Goal: Task Accomplishment & Management: Use online tool/utility

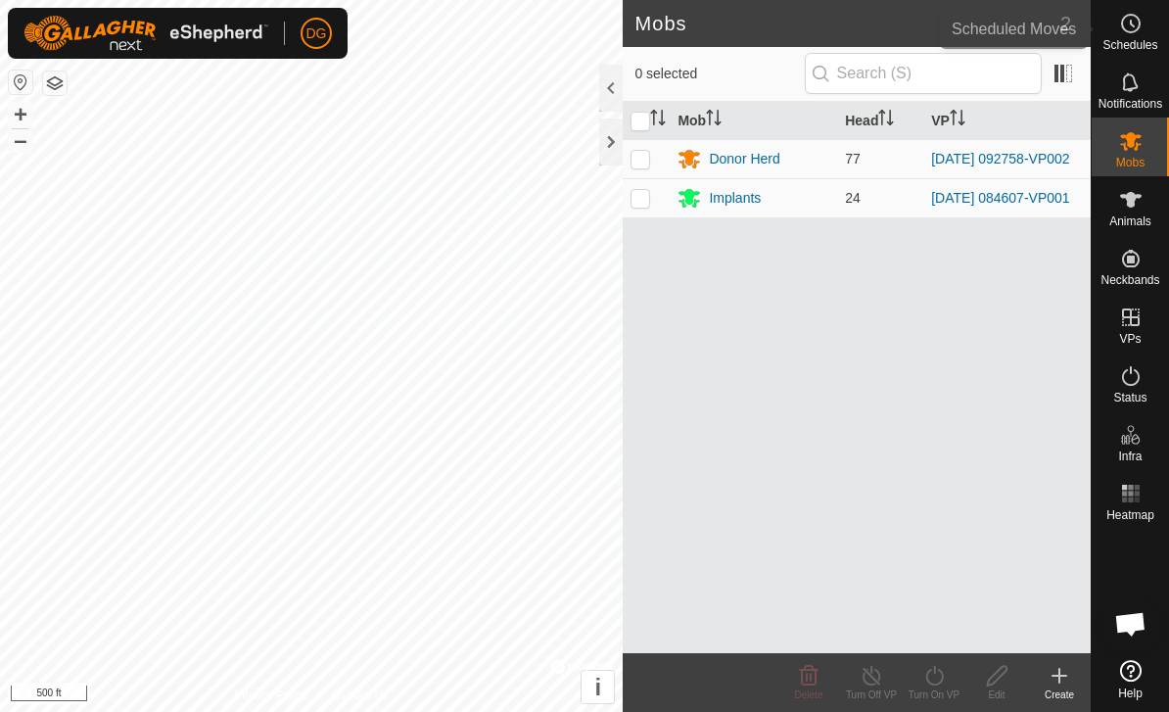
click at [1129, 27] on icon at bounding box center [1131, 24] width 24 height 24
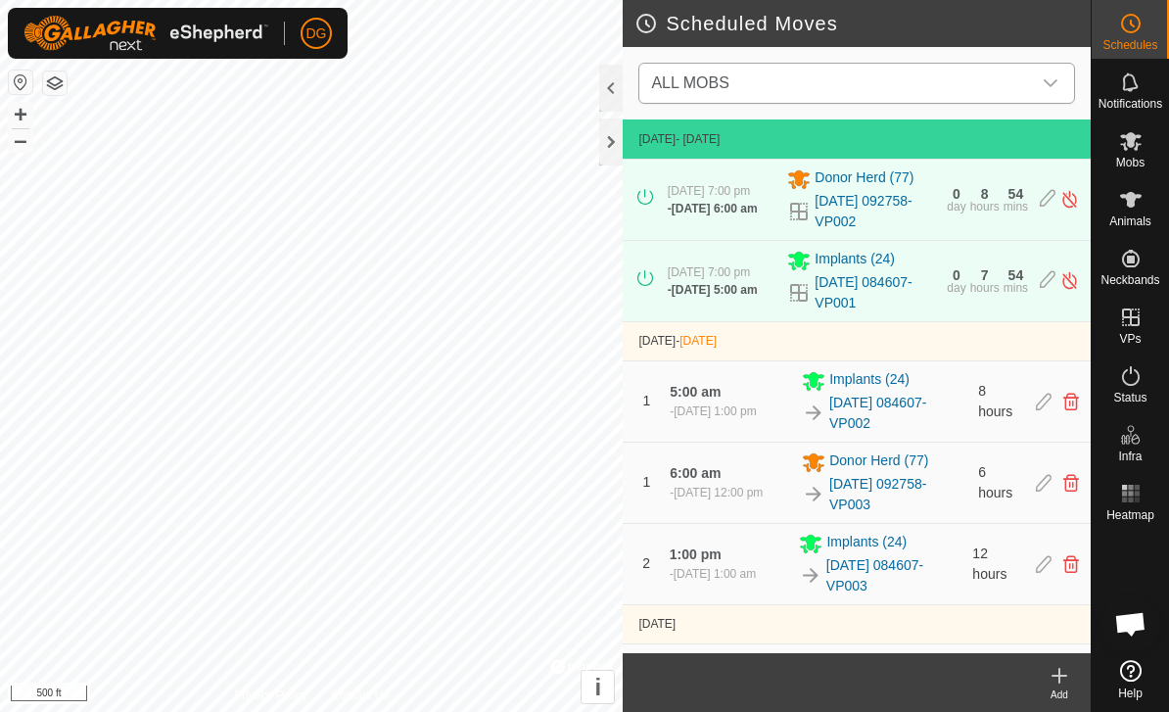
click at [897, 84] on span "ALL MOBS" at bounding box center [837, 83] width 388 height 39
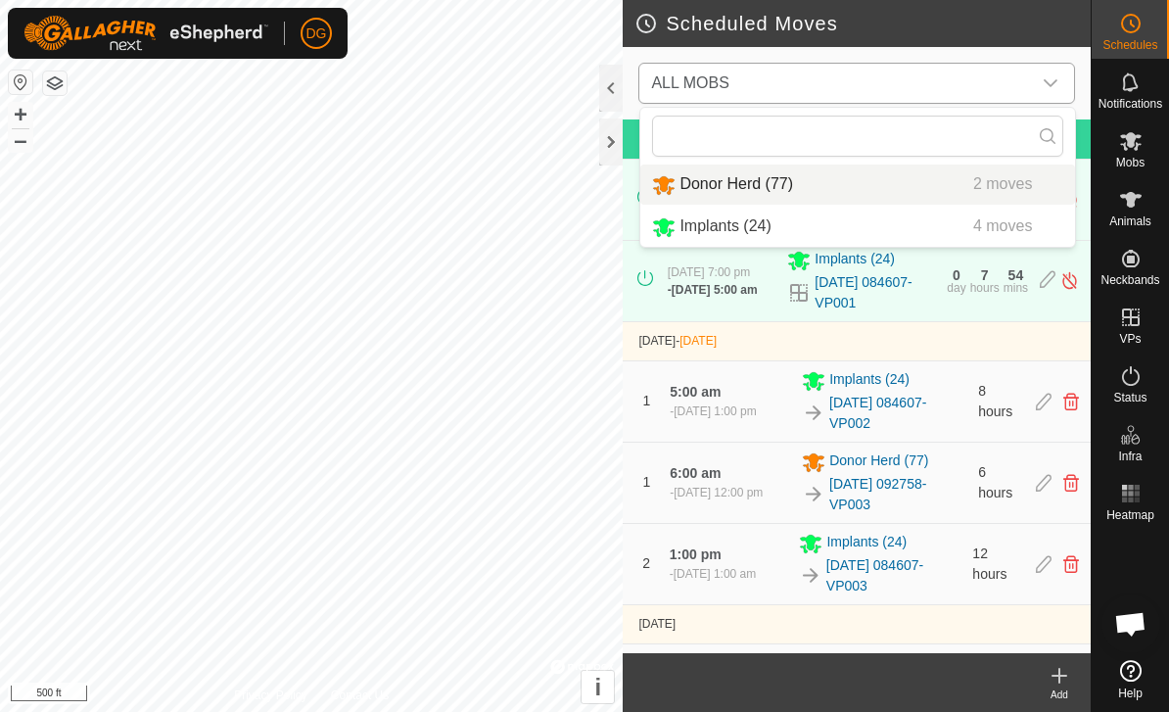
click at [862, 187] on div "Donor Herd (77) 2 moves" at bounding box center [857, 184] width 411 height 24
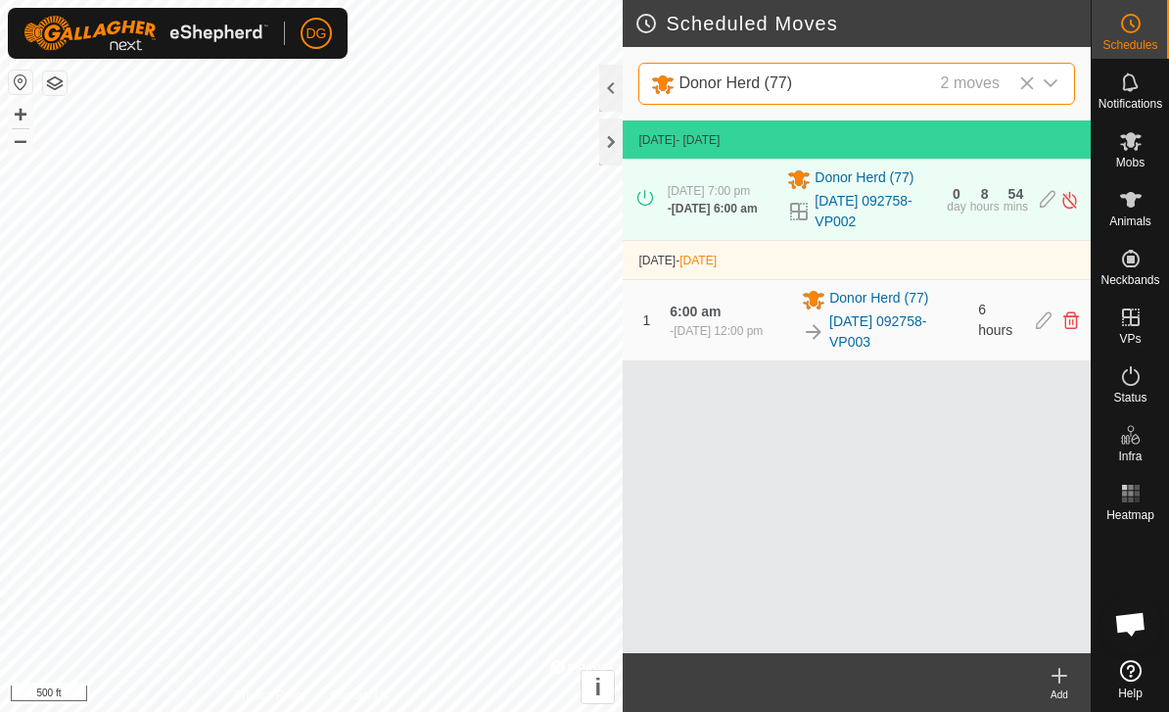
click at [1062, 680] on icon at bounding box center [1060, 676] width 24 height 24
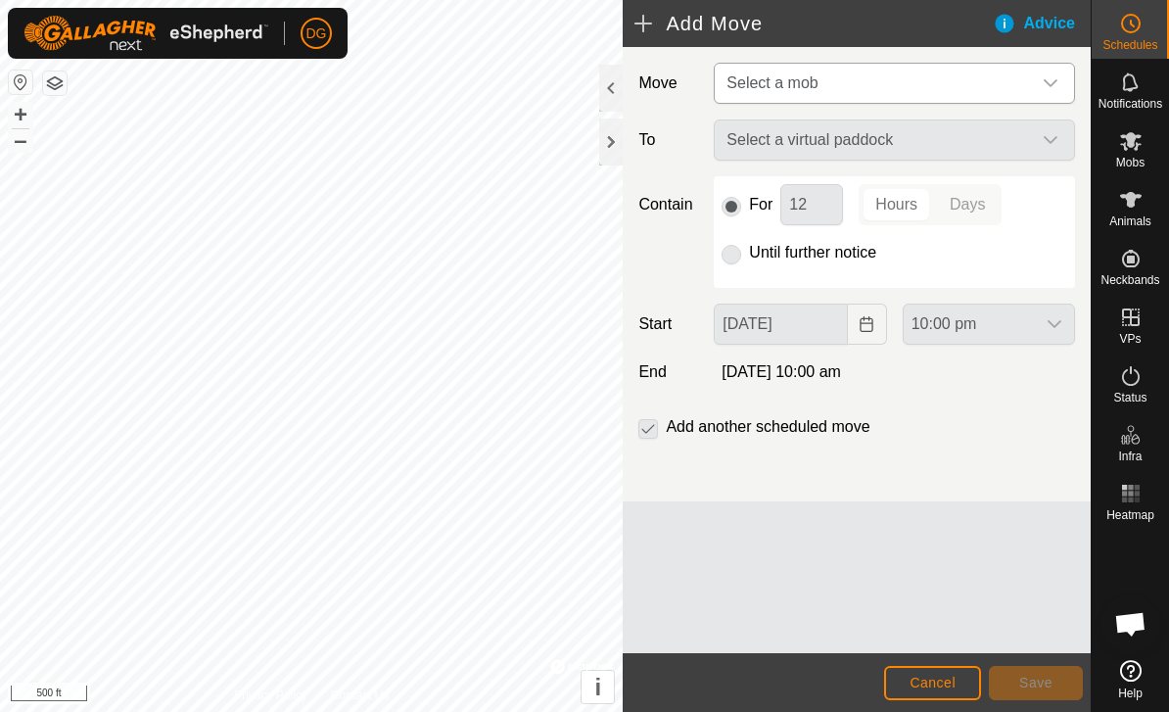
click at [956, 87] on span "Select a mob" at bounding box center [875, 83] width 312 height 39
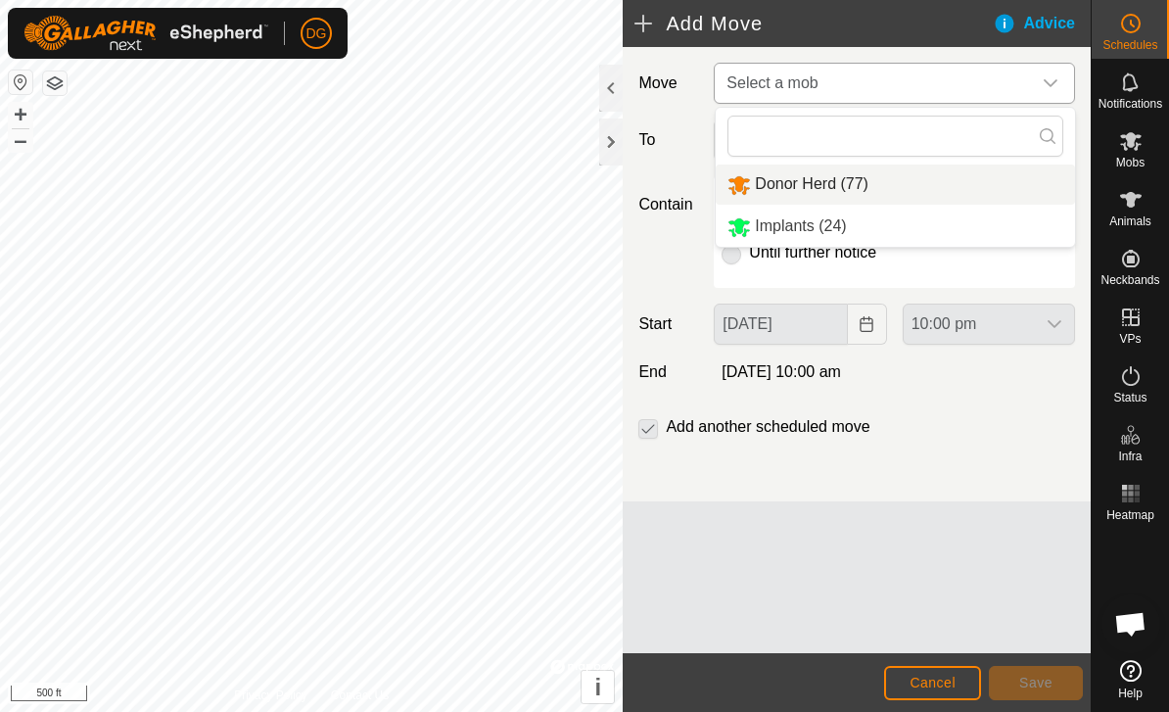
click at [896, 186] on li "Donor Herd (77)" at bounding box center [895, 185] width 359 height 40
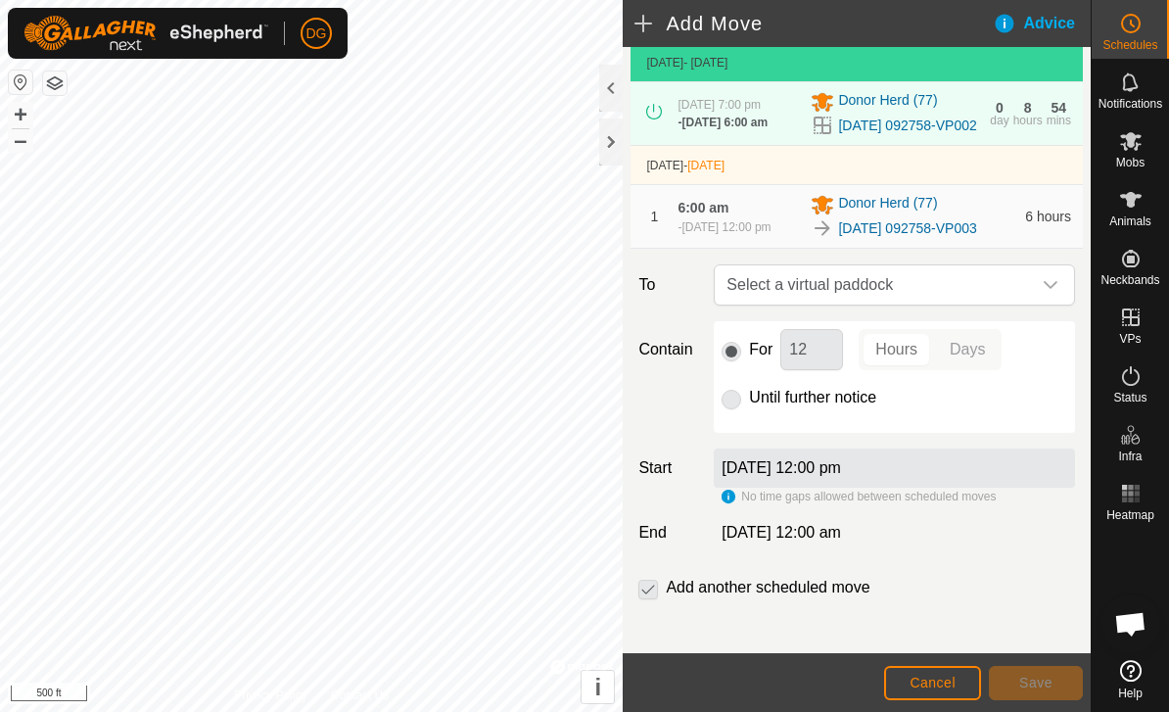
scroll to position [105, 0]
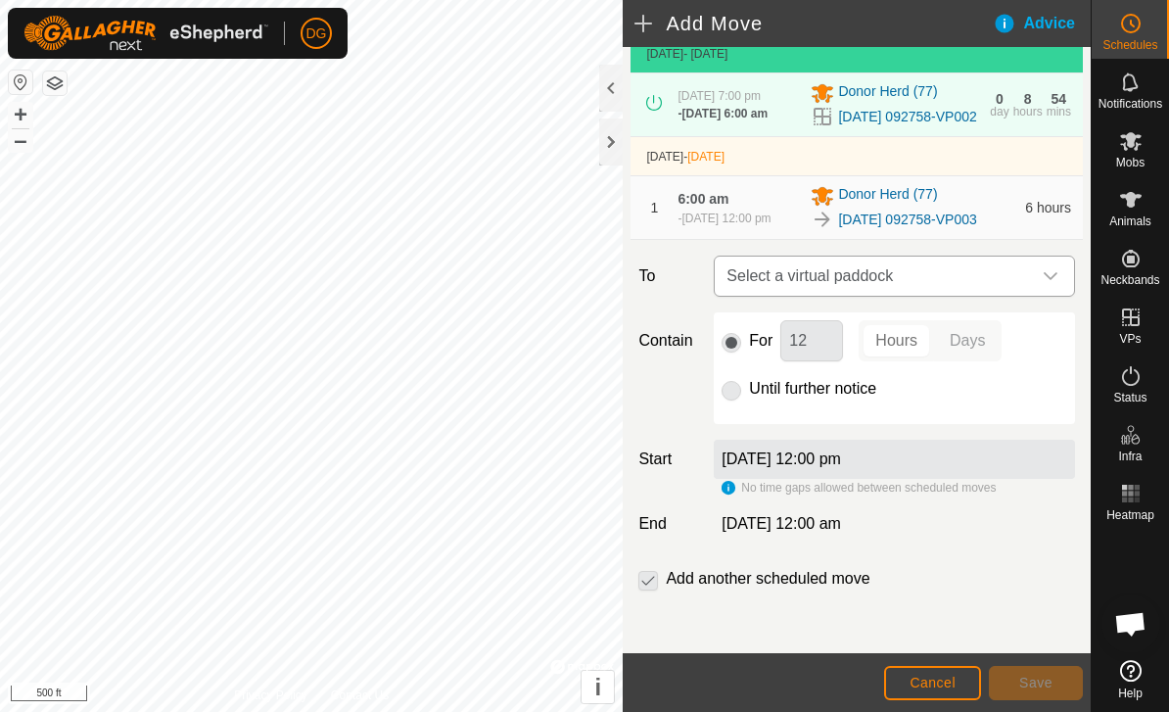
click at [892, 296] on span "Select a virtual paddock" at bounding box center [875, 276] width 312 height 39
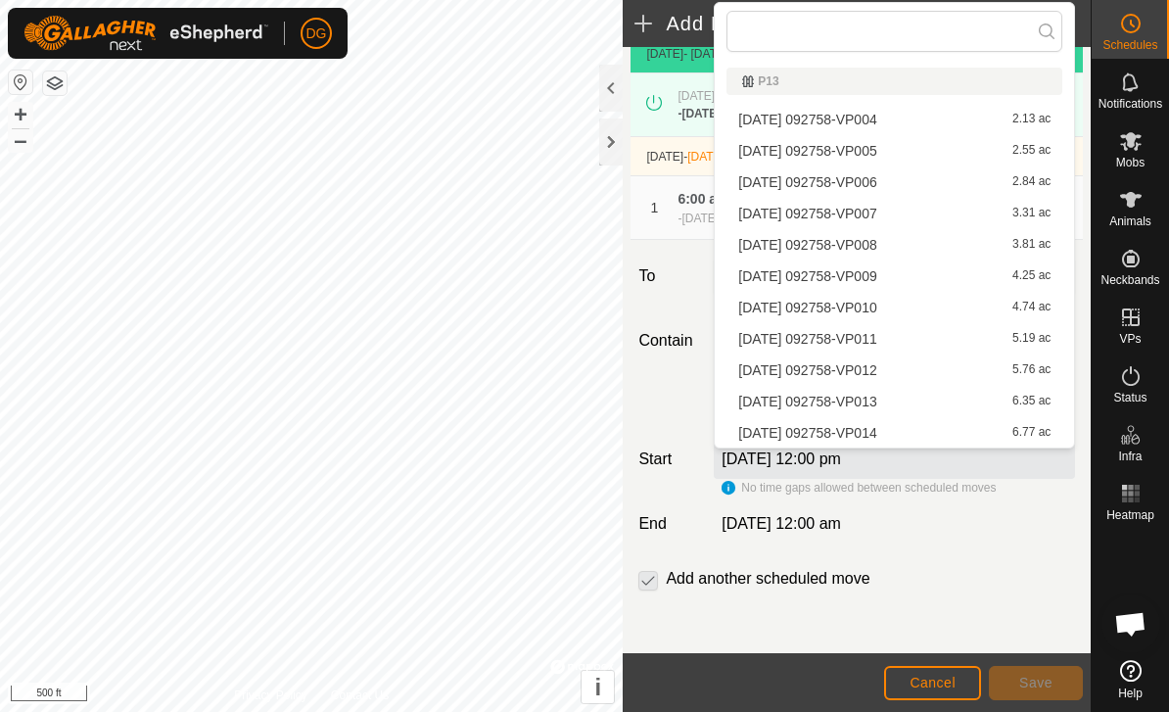
click at [875, 120] on span "[DATE] 092758-VP004" at bounding box center [807, 120] width 138 height 14
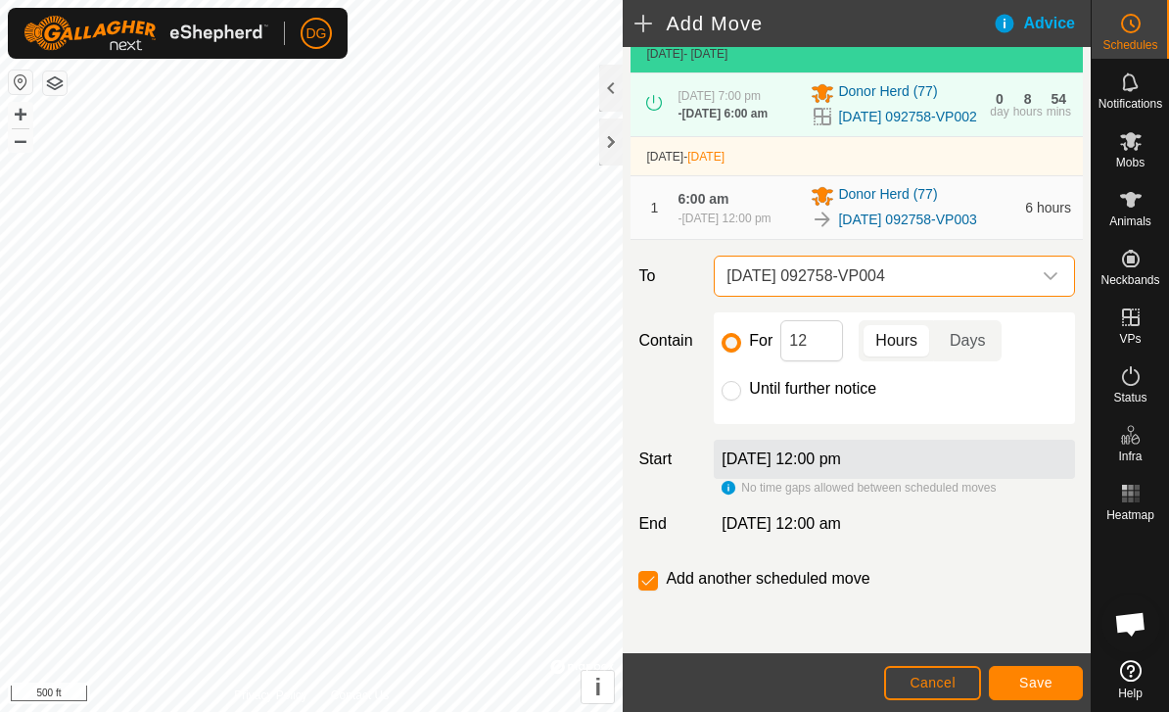
click at [1042, 681] on span "Save" at bounding box center [1035, 683] width 33 height 16
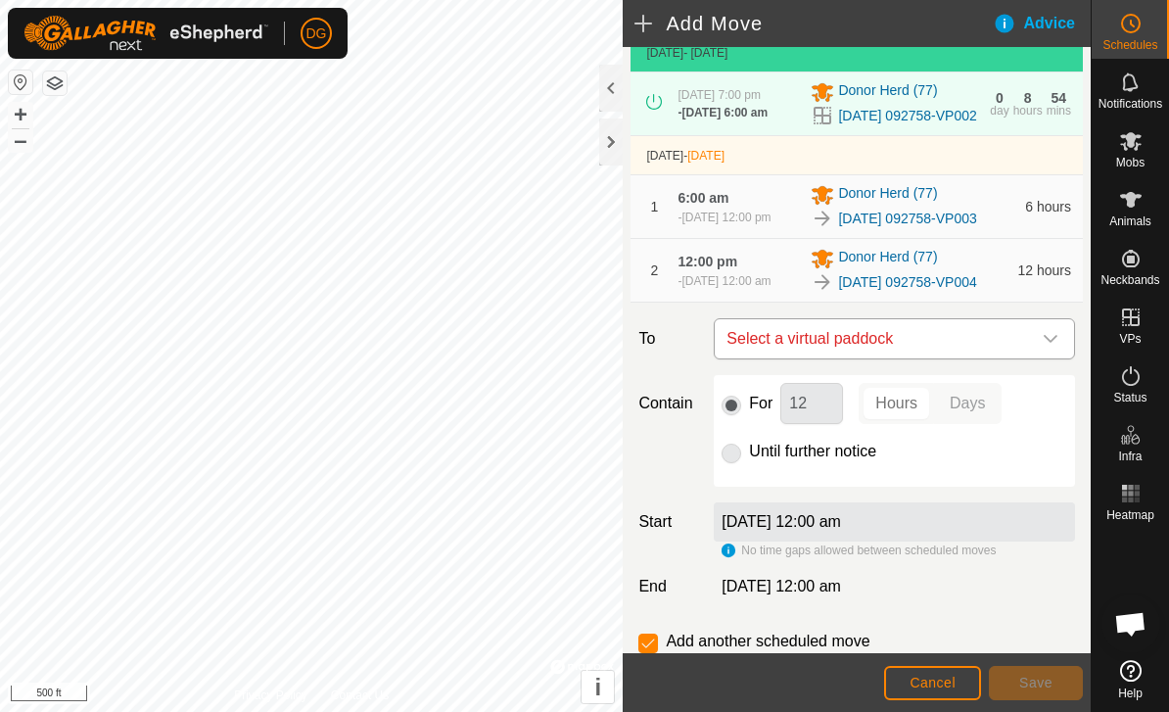
click at [832, 358] on span "Select a virtual paddock" at bounding box center [875, 338] width 312 height 39
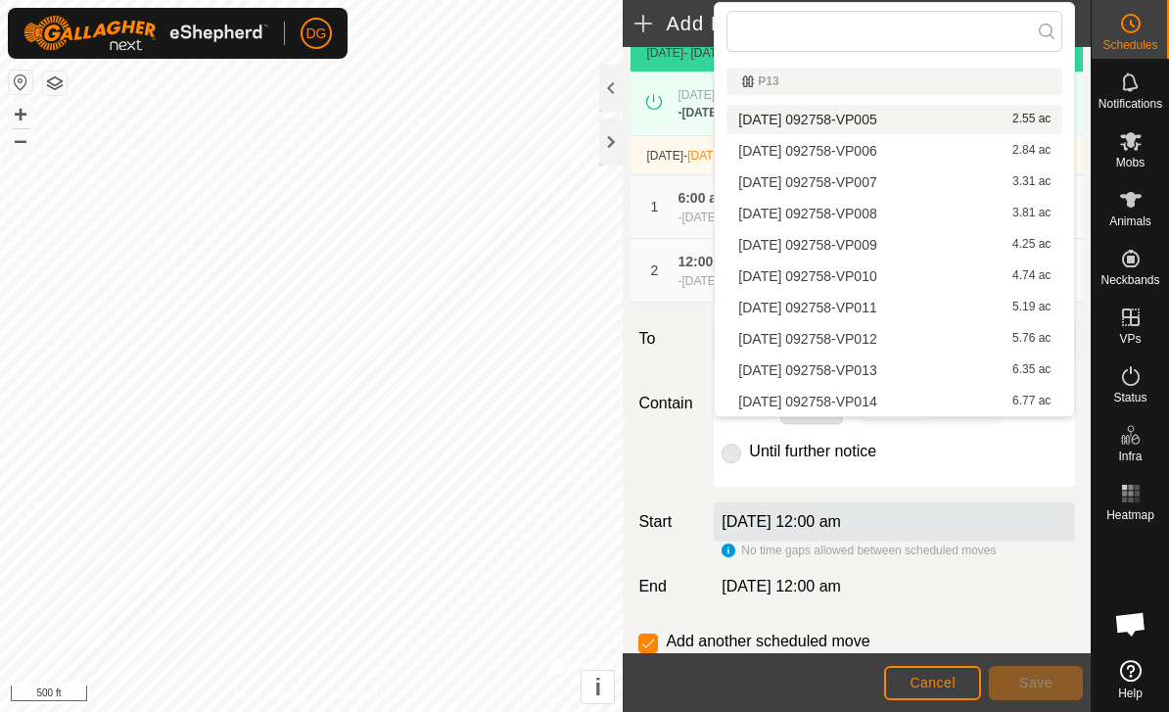
click at [873, 121] on span "[DATE] 092758-VP005" at bounding box center [807, 120] width 138 height 14
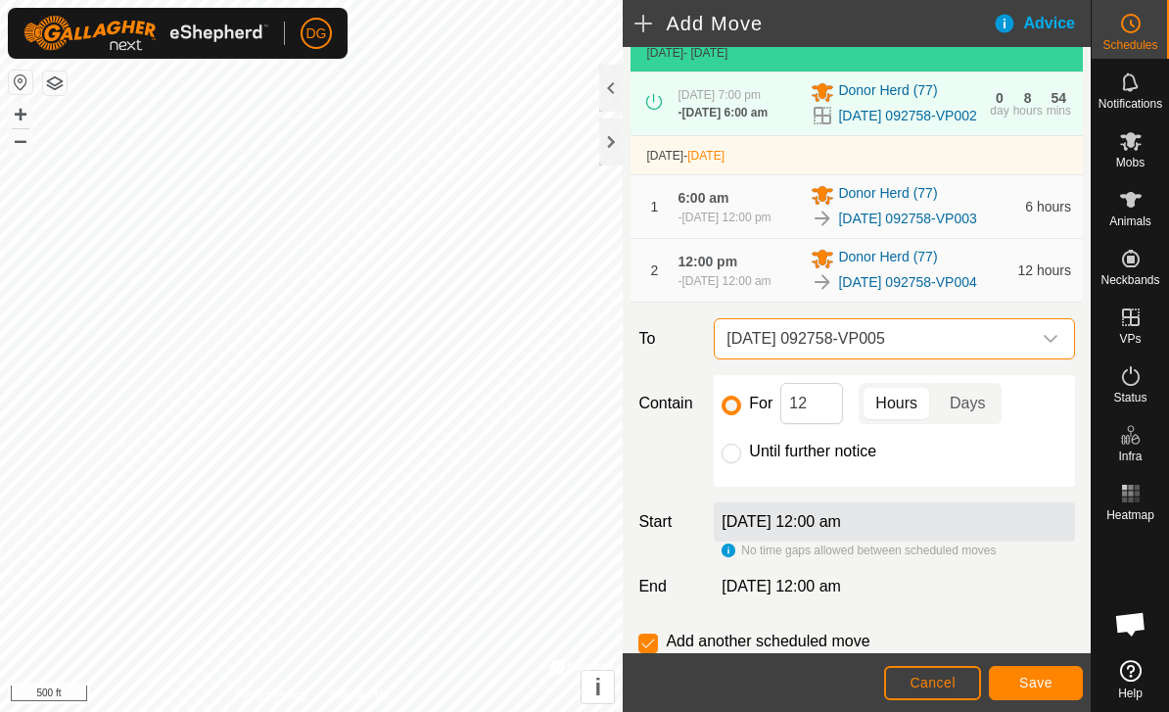
click at [1043, 693] on button "Save" at bounding box center [1036, 683] width 94 height 34
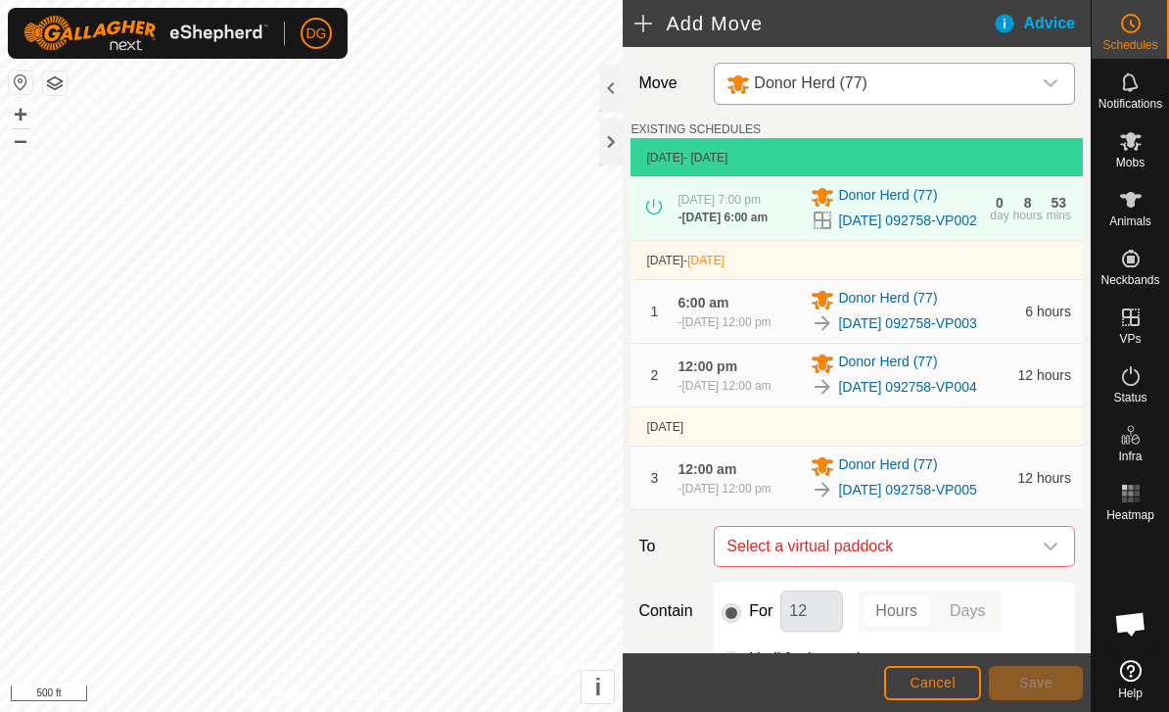
scroll to position [0, 0]
click at [904, 87] on div "Donor Herd (77)" at bounding box center [875, 83] width 297 height 24
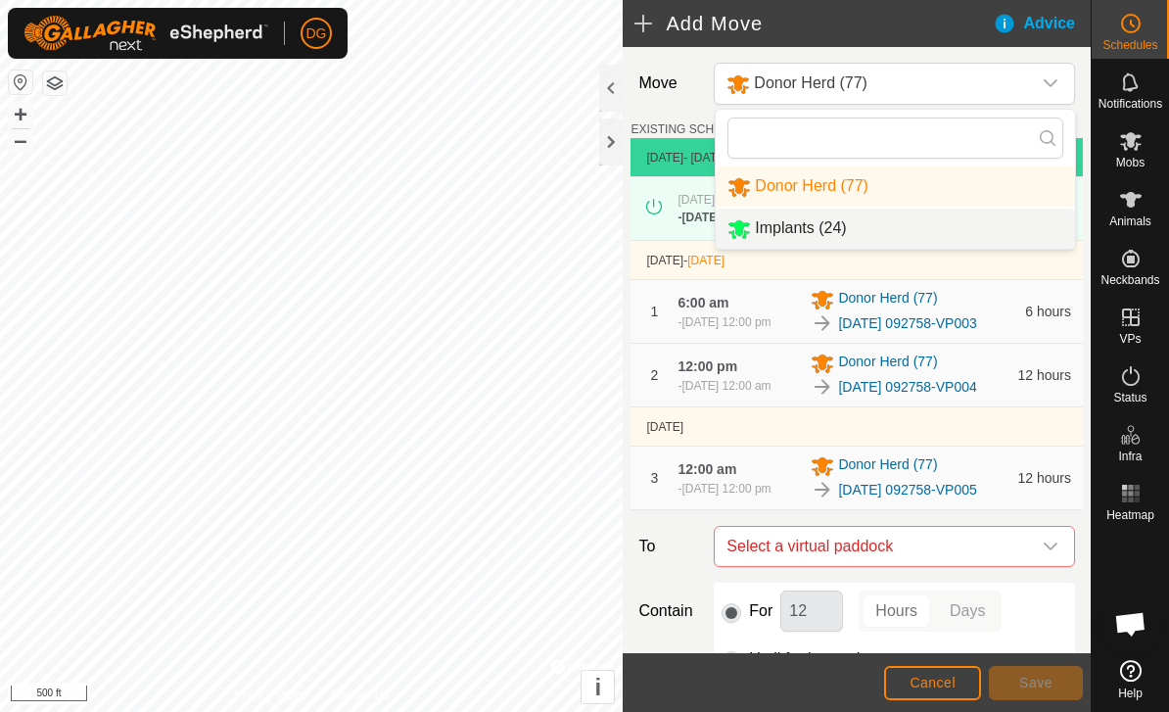
click at [883, 243] on li "Implants (24)" at bounding box center [895, 229] width 359 height 40
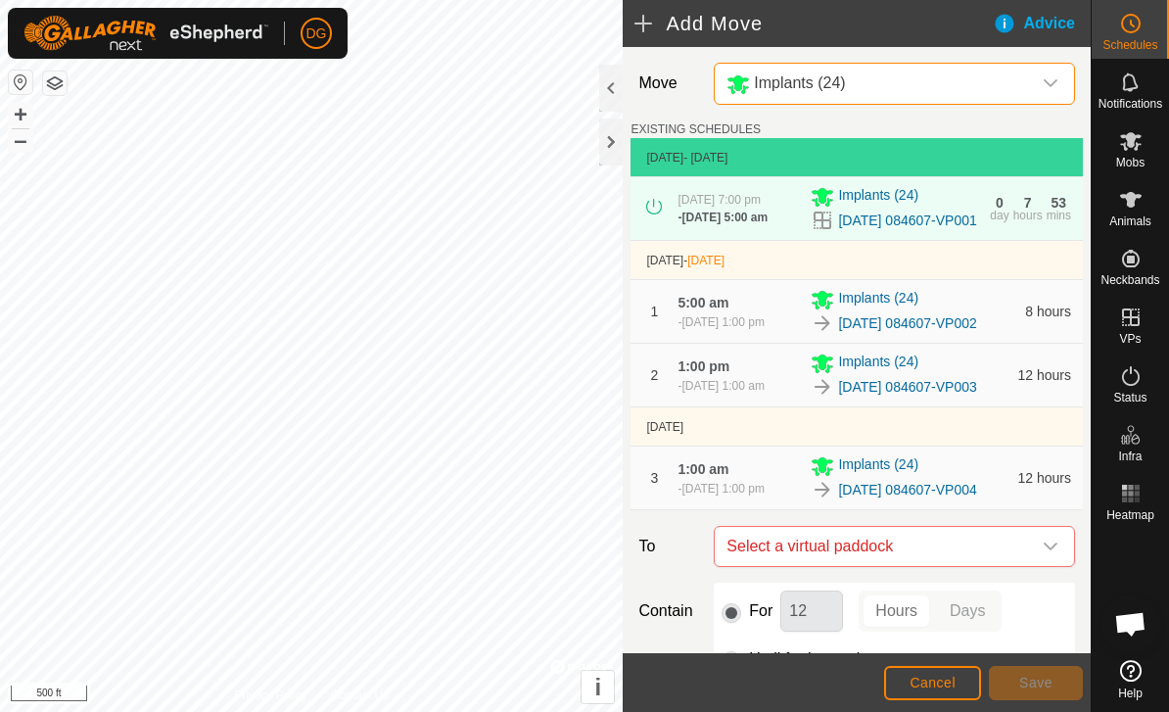
click at [935, 682] on span "Cancel" at bounding box center [933, 683] width 46 height 16
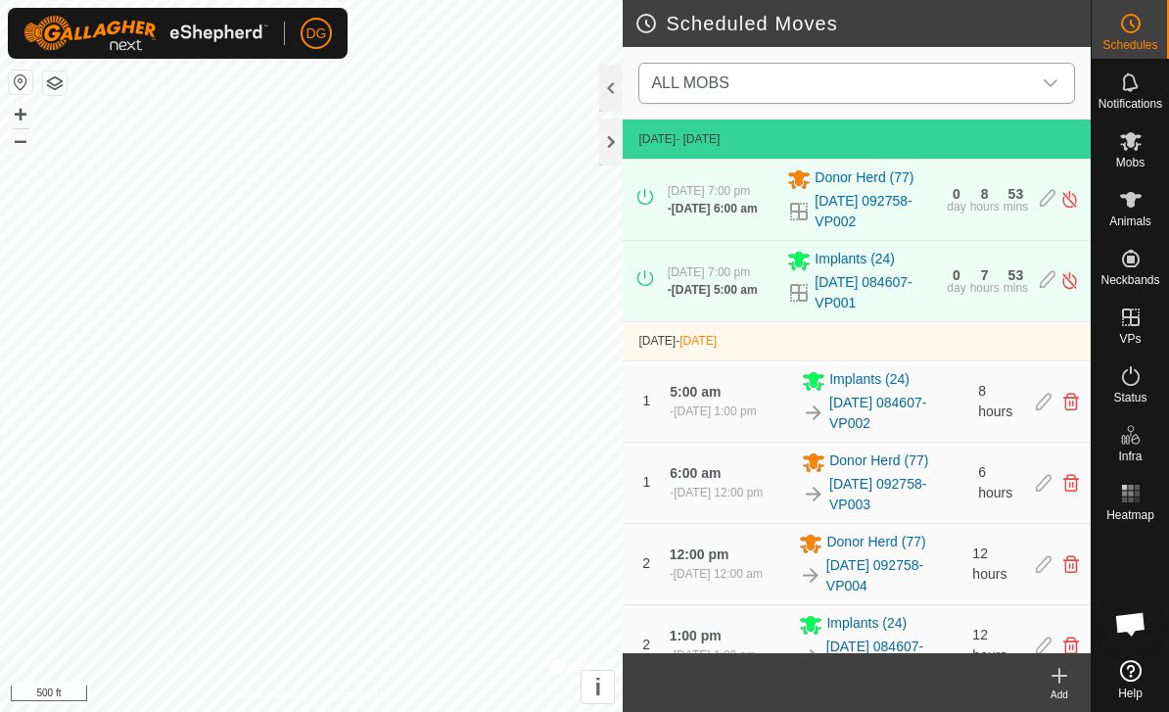
click at [987, 76] on span "ALL MOBS" at bounding box center [837, 83] width 388 height 39
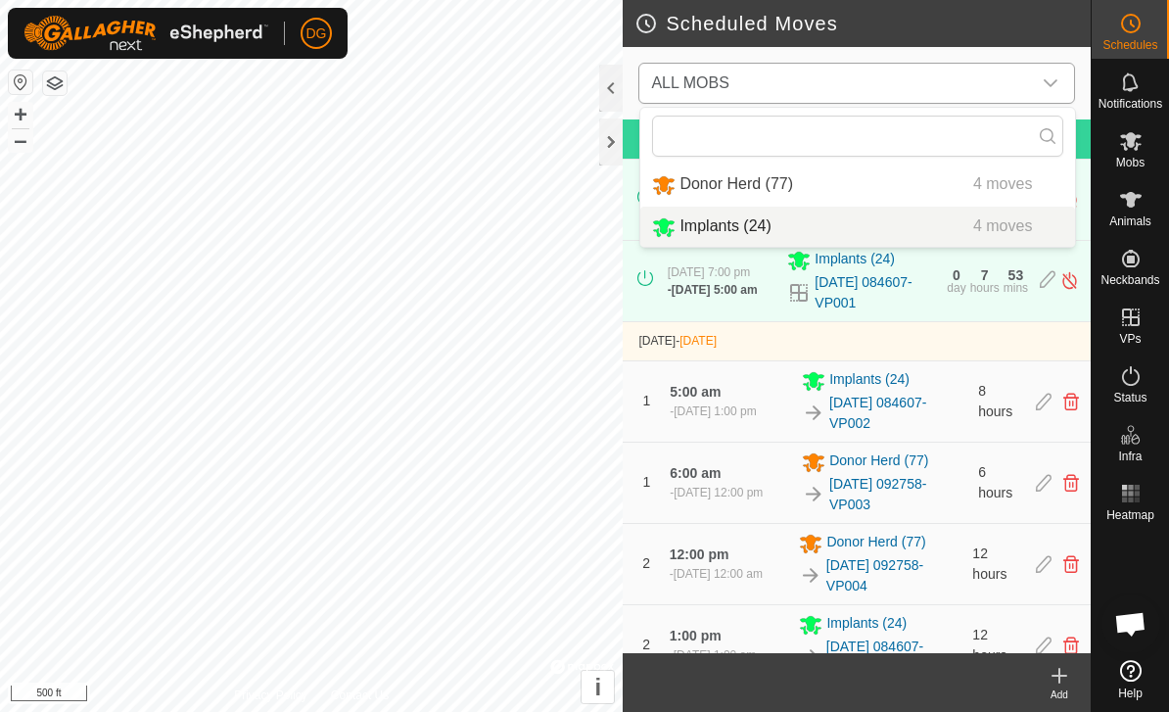
click at [927, 223] on div "Implants (24) 4 moves" at bounding box center [857, 226] width 411 height 24
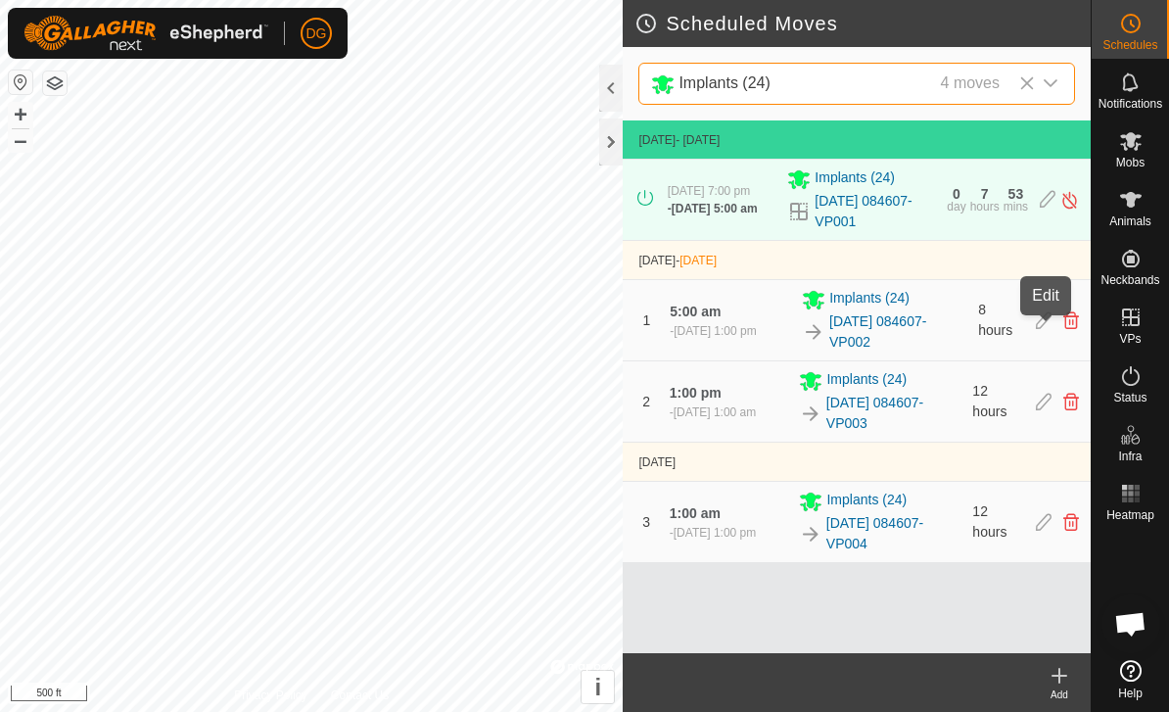
click at [1044, 328] on icon at bounding box center [1044, 320] width 16 height 18
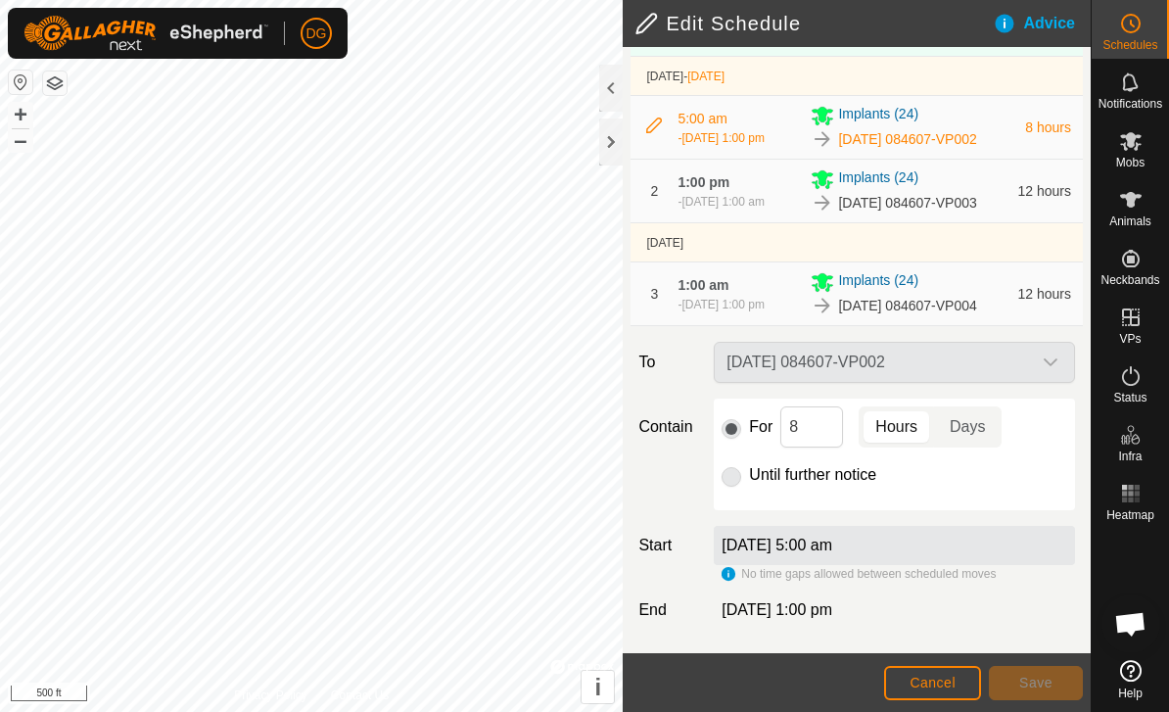
scroll to position [235, 0]
click at [826, 434] on input "8" at bounding box center [812, 426] width 63 height 41
type input "12"
click at [1046, 688] on span "Save" at bounding box center [1035, 683] width 33 height 16
